Goal: Use online tool/utility: Utilize a website feature to perform a specific function

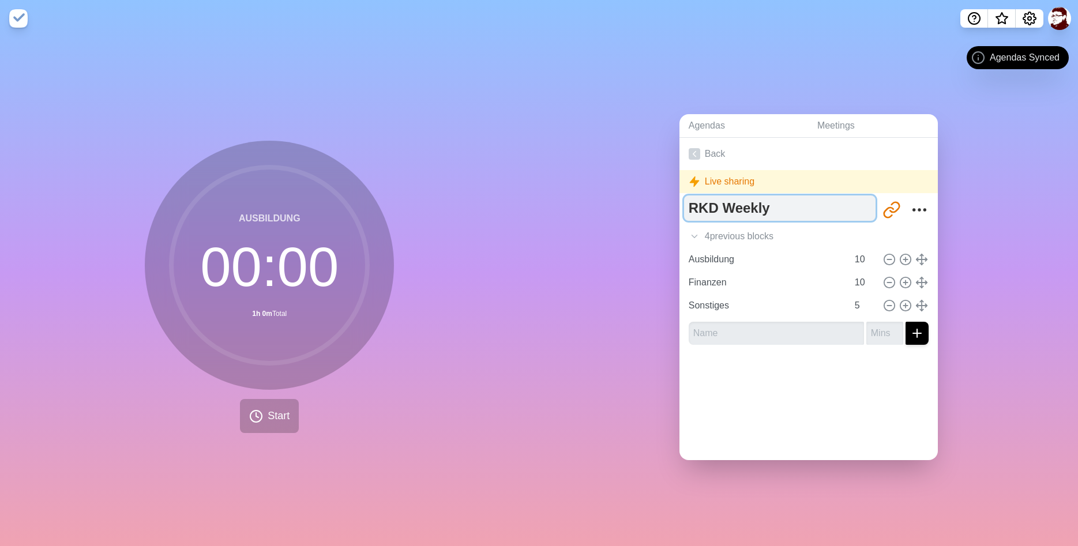
click at [733, 210] on textarea "RKD Weekly" at bounding box center [779, 207] width 191 height 25
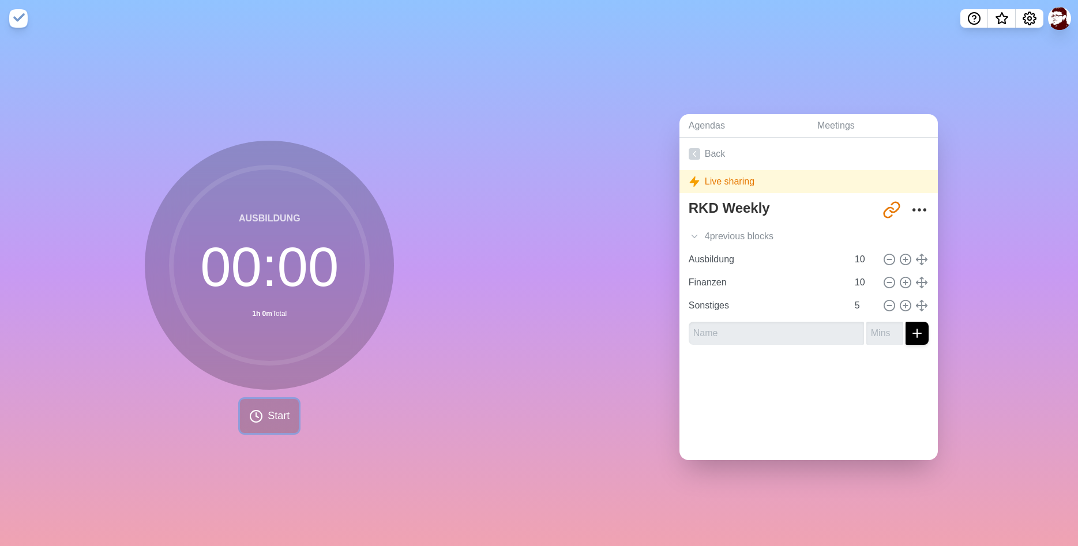
click at [266, 413] on button "Start" at bounding box center [269, 416] width 59 height 34
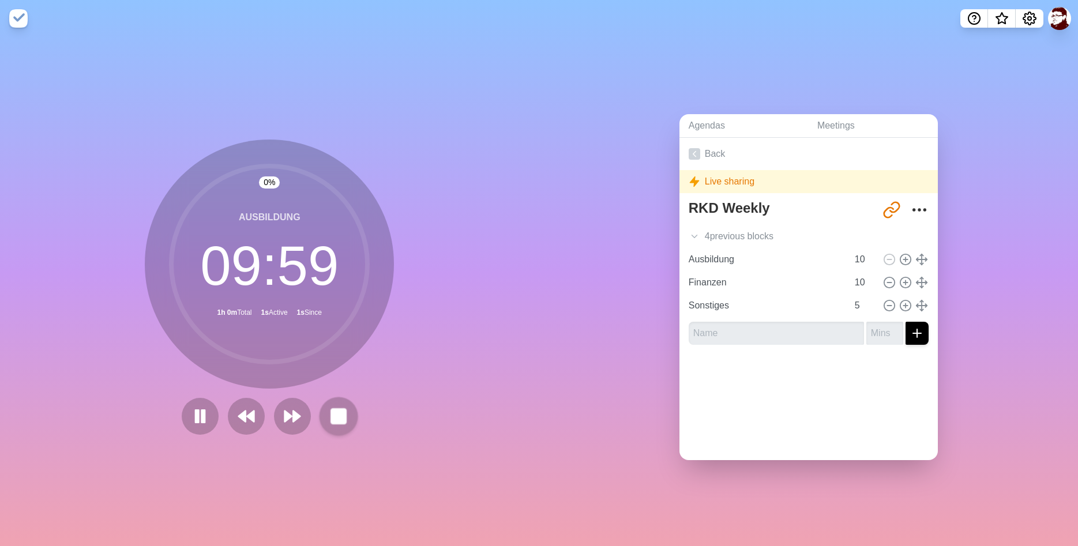
drag, startPoint x: 321, startPoint y: 423, endPoint x: 339, endPoint y: 424, distance: 17.9
click at [323, 423] on div at bounding box center [269, 416] width 185 height 37
click at [339, 424] on icon at bounding box center [339, 417] width 20 height 20
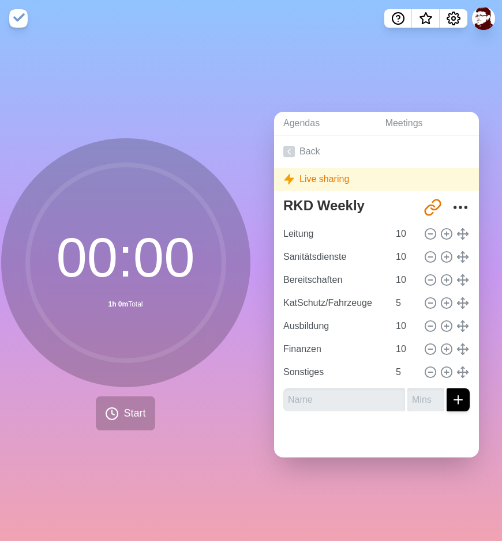
click at [485, 118] on div "Agendas Meetings Back Live sharing RKD Weekly [URL][DOMAIN_NAME] Leitung 10 San…" at bounding box center [376, 289] width 251 height 505
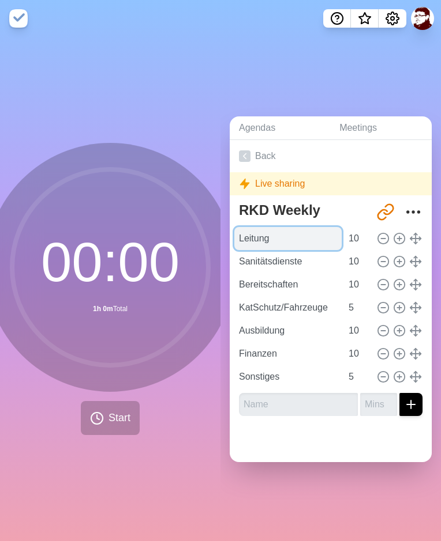
click at [261, 238] on input "Leitung" at bounding box center [287, 238] width 107 height 23
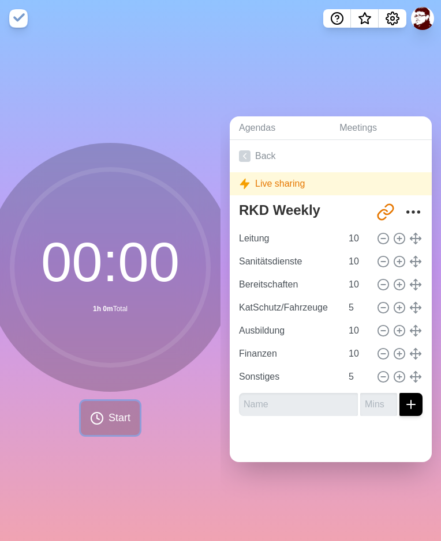
click at [104, 407] on button "Start" at bounding box center [110, 418] width 59 height 34
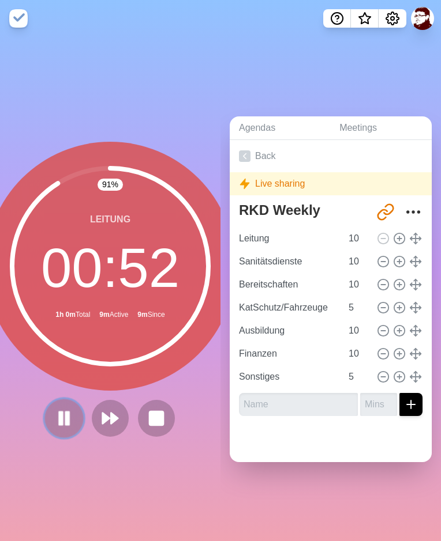
click at [70, 415] on icon at bounding box center [64, 419] width 20 height 20
click at [67, 428] on button at bounding box center [63, 418] width 39 height 39
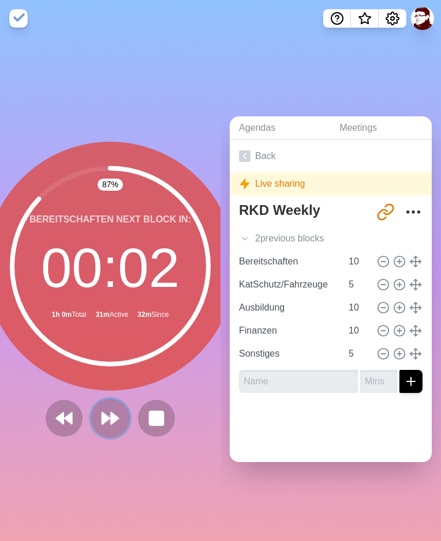
click at [114, 408] on button at bounding box center [110, 418] width 39 height 39
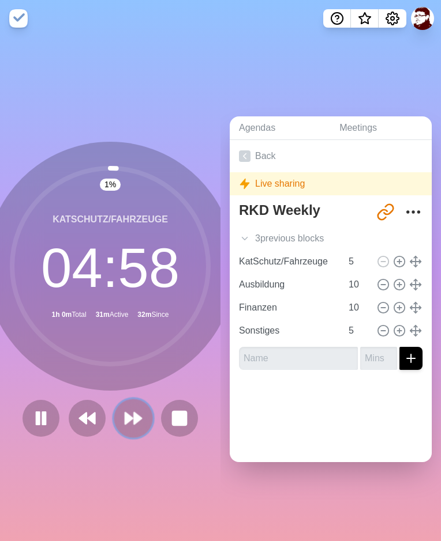
click at [128, 419] on polygon at bounding box center [128, 419] width 7 height 12
